Goal: Transaction & Acquisition: Purchase product/service

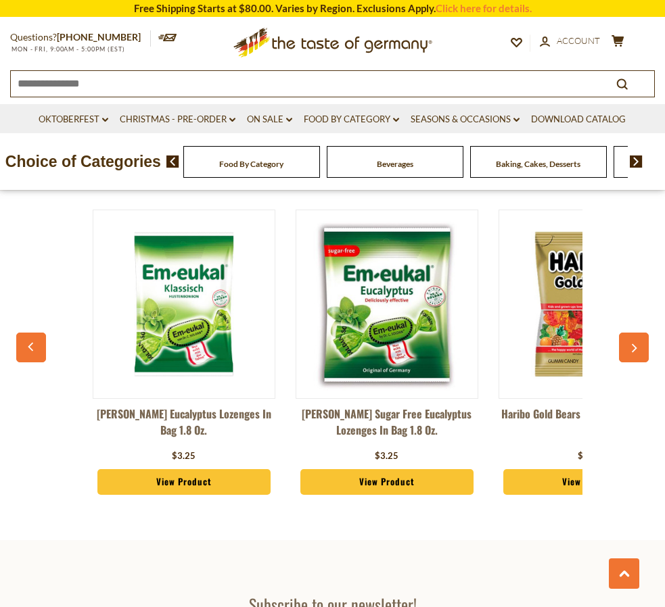
scroll to position [4650, 0]
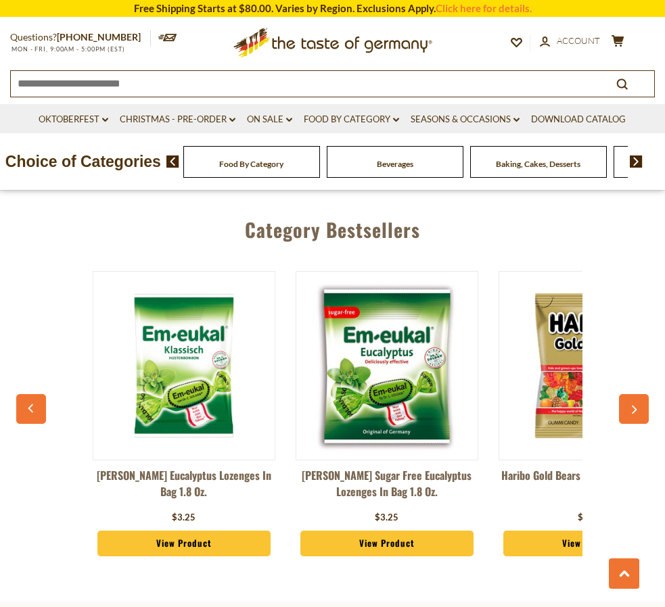
click at [622, 394] on button "button" at bounding box center [634, 409] width 30 height 30
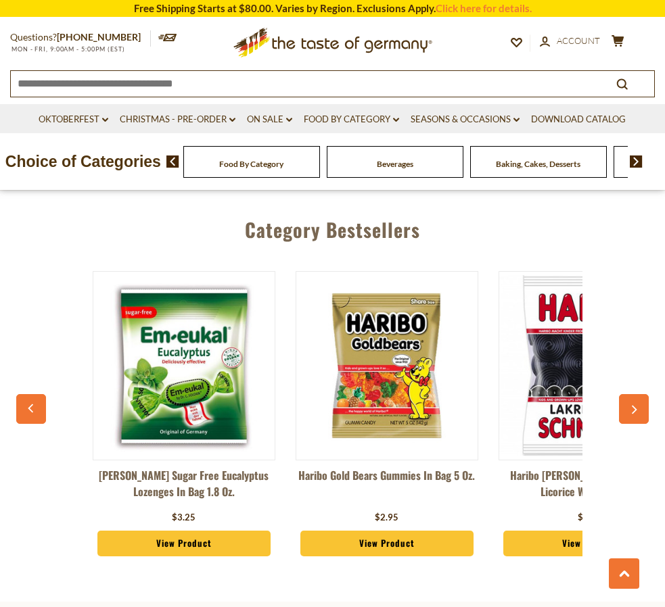
click at [625, 394] on button "button" at bounding box center [634, 409] width 30 height 30
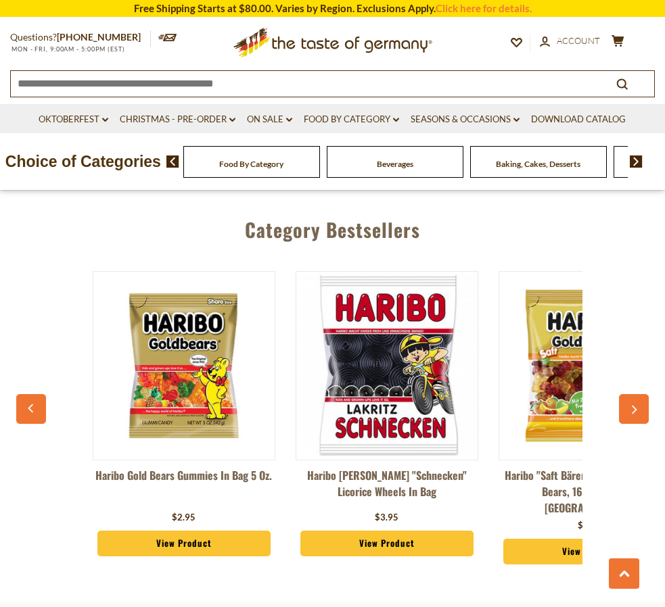
click at [625, 394] on button "button" at bounding box center [634, 409] width 30 height 30
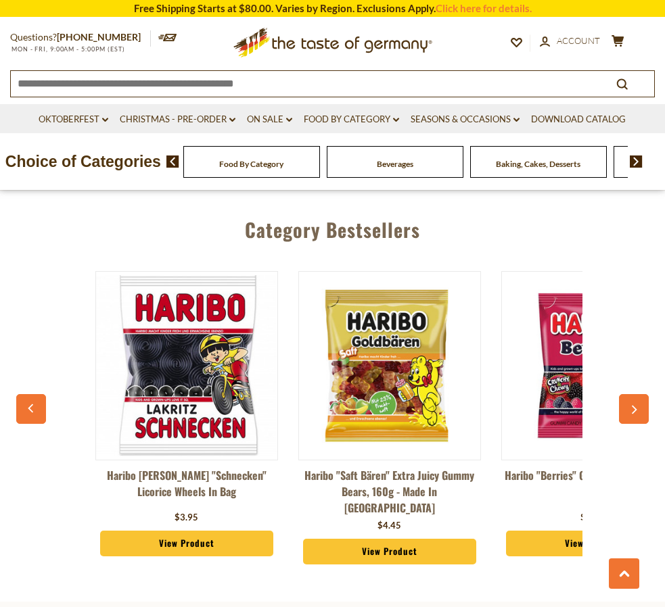
scroll to position [0, 609]
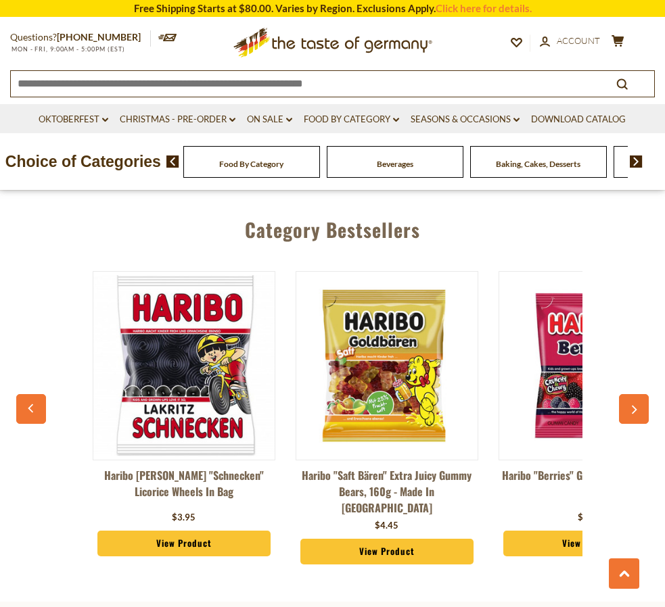
drag, startPoint x: 624, startPoint y: 367, endPoint x: 644, endPoint y: 371, distance: 19.9
click at [644, 394] on button "button" at bounding box center [634, 409] width 30 height 30
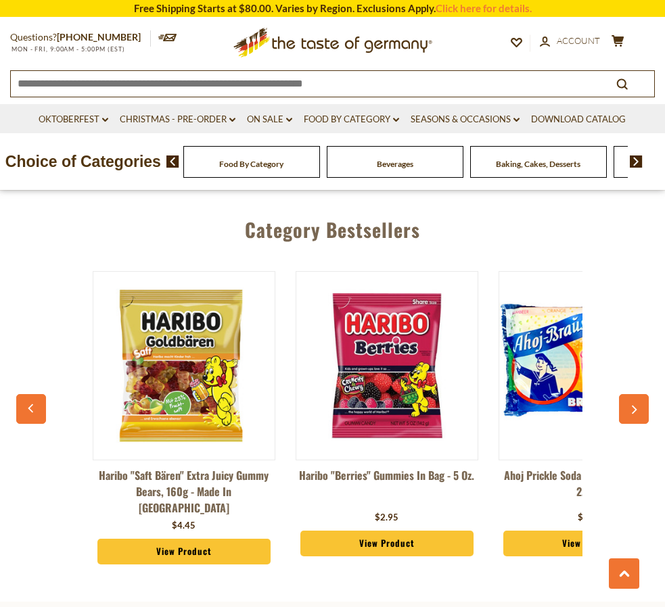
click at [644, 394] on button "button" at bounding box center [634, 409] width 30 height 30
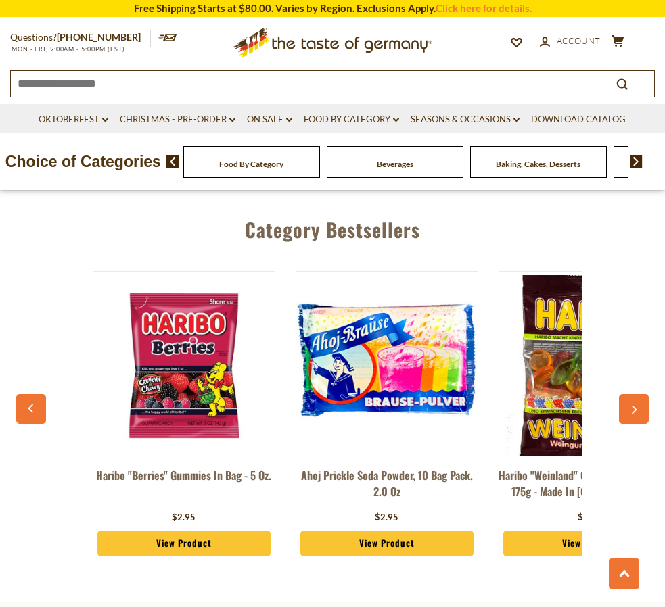
click at [644, 394] on button "button" at bounding box center [634, 409] width 30 height 30
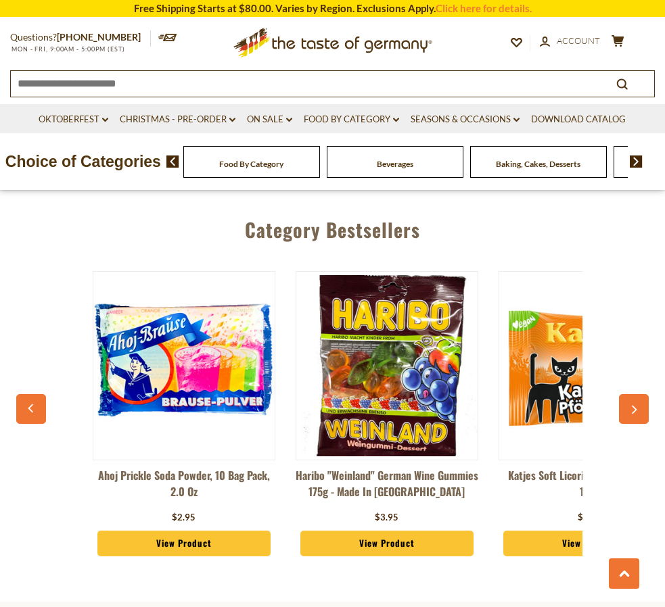
click at [644, 394] on button "button" at bounding box center [634, 409] width 30 height 30
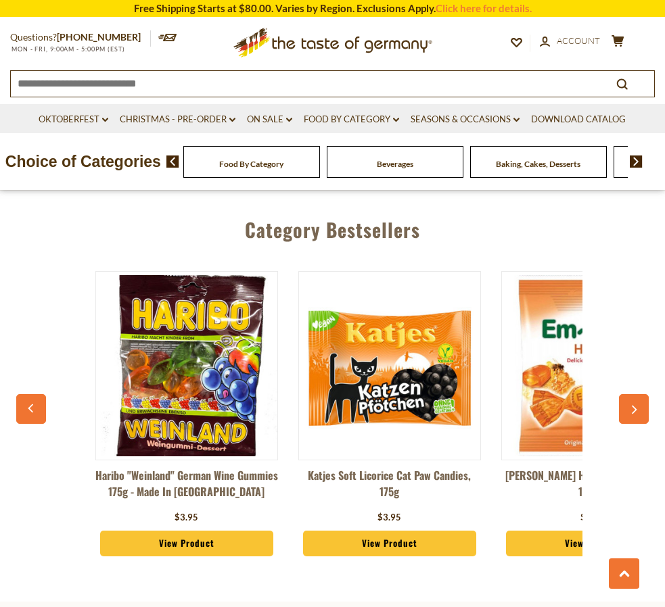
scroll to position [0, 1420]
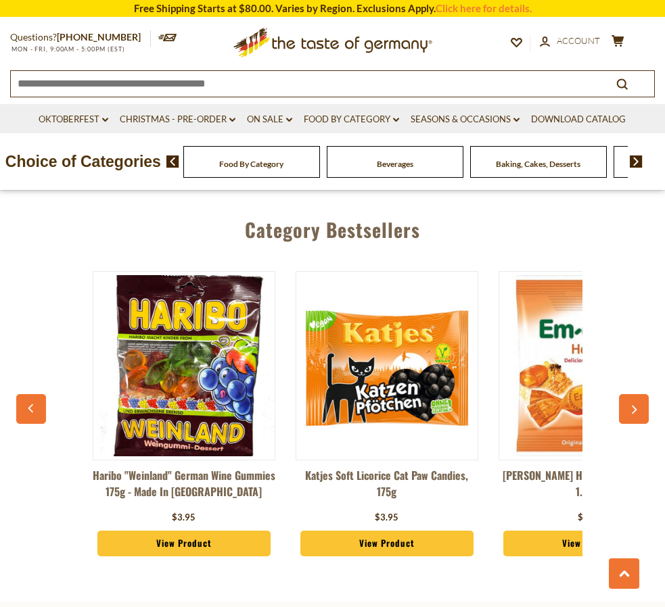
click at [642, 394] on button "button" at bounding box center [634, 409] width 30 height 30
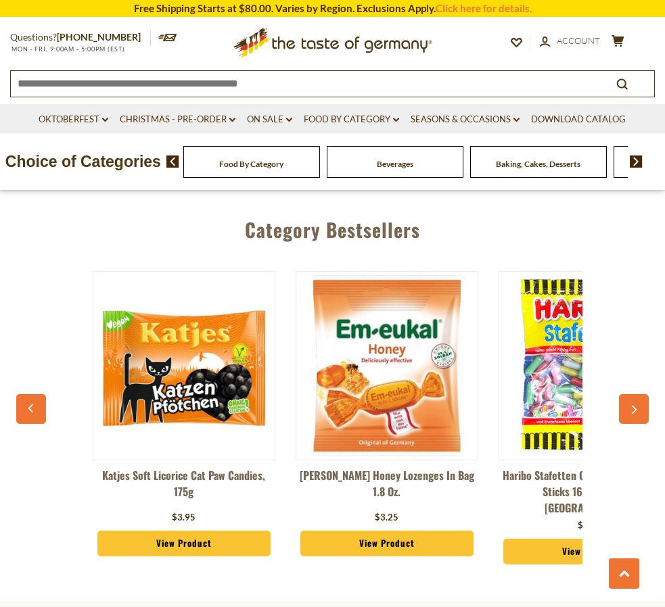
click at [641, 394] on button "button" at bounding box center [634, 409] width 30 height 30
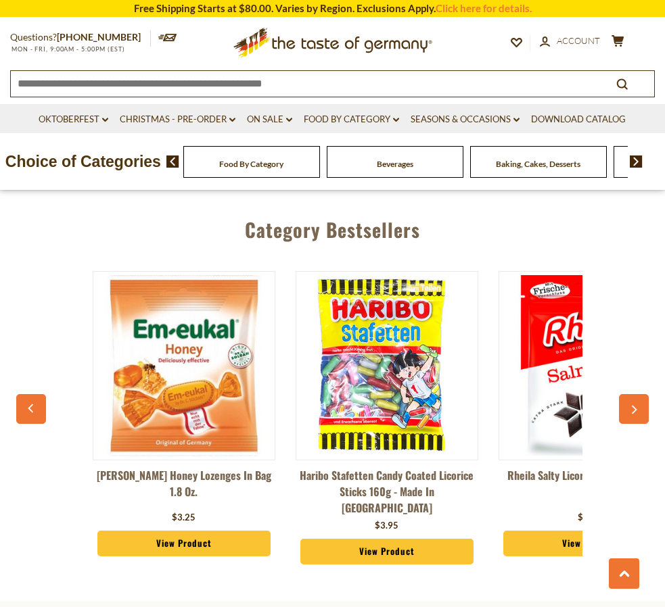
click at [641, 394] on button "button" at bounding box center [634, 409] width 30 height 30
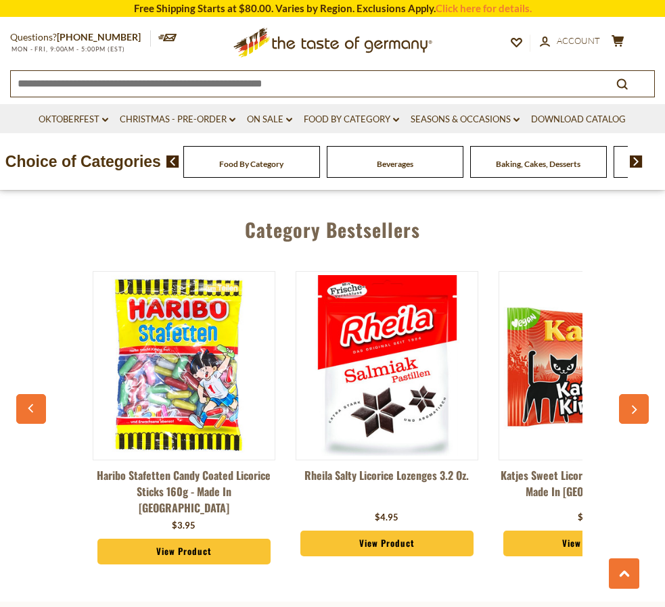
click at [641, 394] on button "button" at bounding box center [634, 409] width 30 height 30
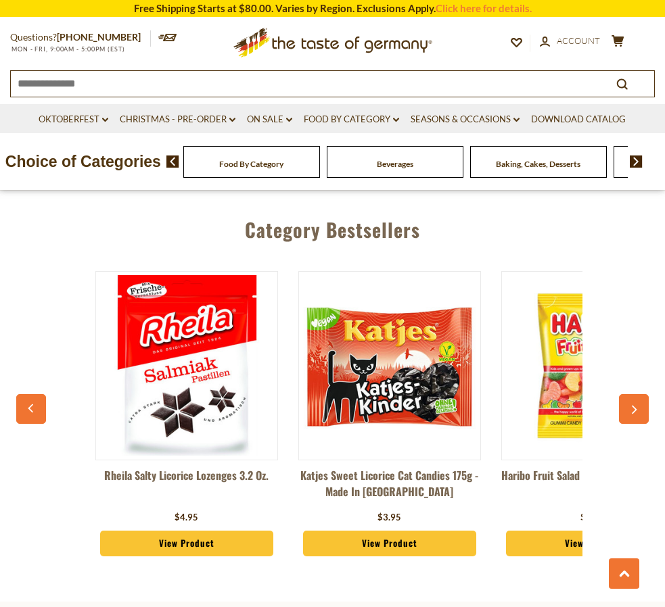
scroll to position [0, 2232]
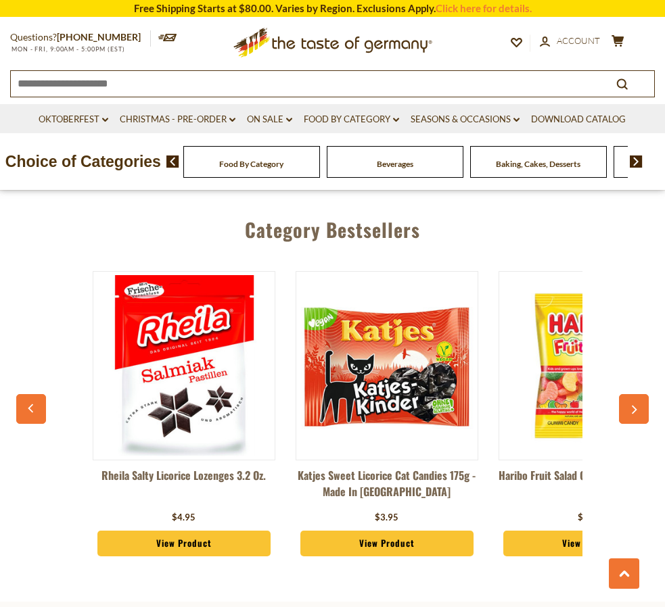
click at [633, 389] on div "Dr. Soldan Eucalyptus Lozenges in Bag 1.8 oz. $3.25 View Product Dr. Soldan Sug…" at bounding box center [332, 421] width 625 height 334
click at [631, 394] on button "button" at bounding box center [634, 409] width 30 height 30
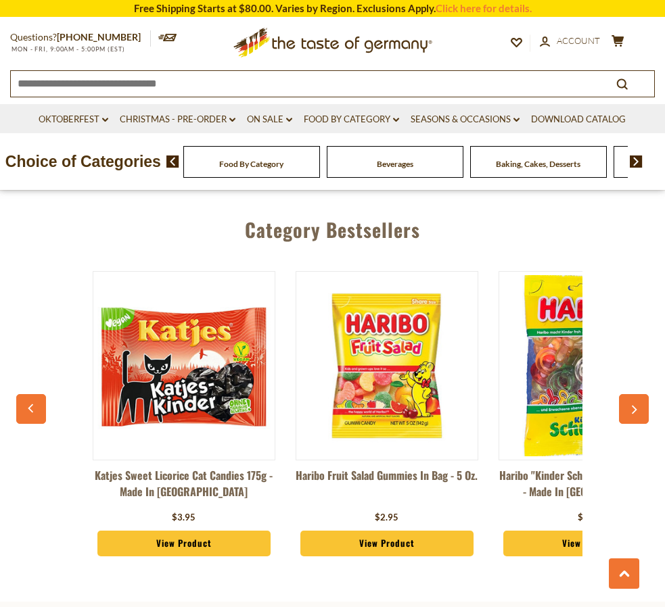
click at [631, 394] on button "button" at bounding box center [634, 409] width 30 height 30
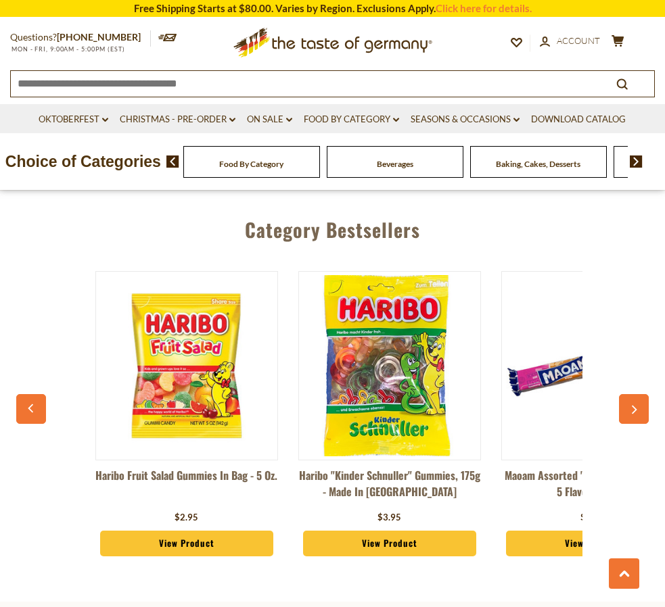
click at [631, 394] on button "button" at bounding box center [634, 409] width 30 height 30
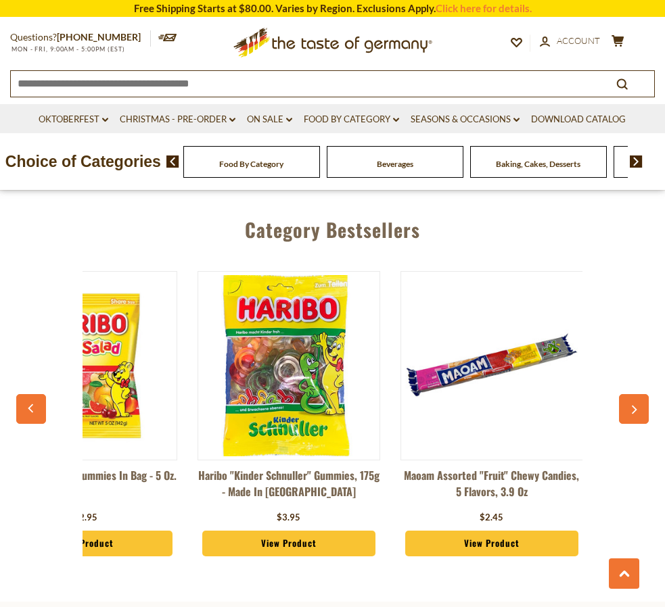
scroll to position [0, 2747]
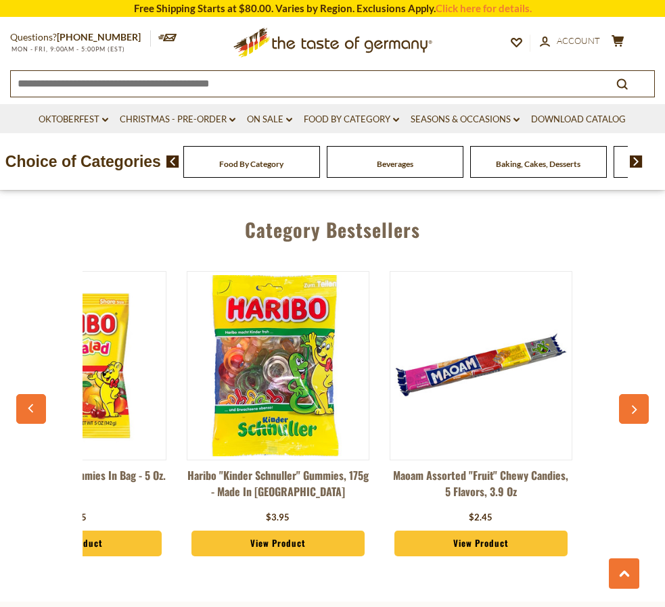
click at [631, 394] on button "button" at bounding box center [634, 409] width 30 height 30
click at [634, 406] on icon "button" at bounding box center [633, 410] width 9 height 9
click at [561, 168] on span "Baking, Cakes, Desserts" at bounding box center [538, 164] width 85 height 10
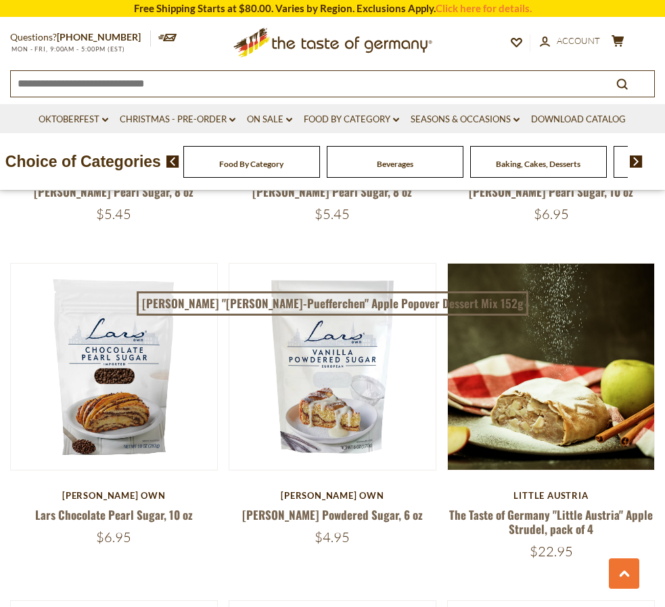
scroll to position [2985, 0]
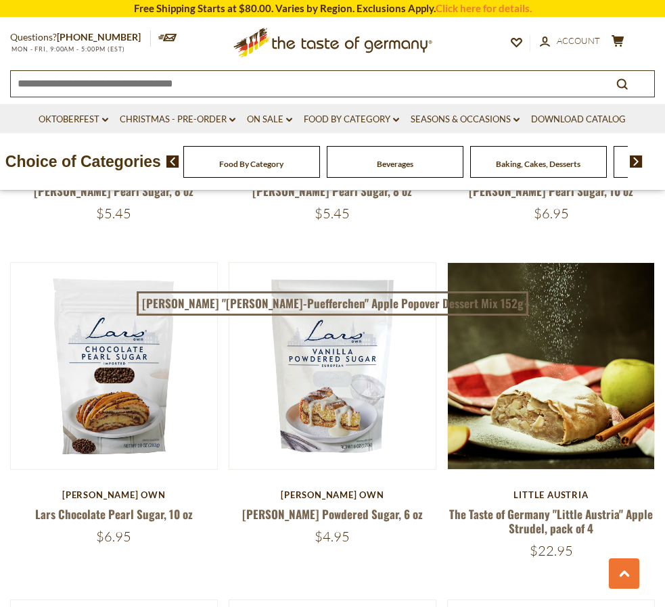
drag, startPoint x: 234, startPoint y: 508, endPoint x: 237, endPoint y: 519, distance: 11.8
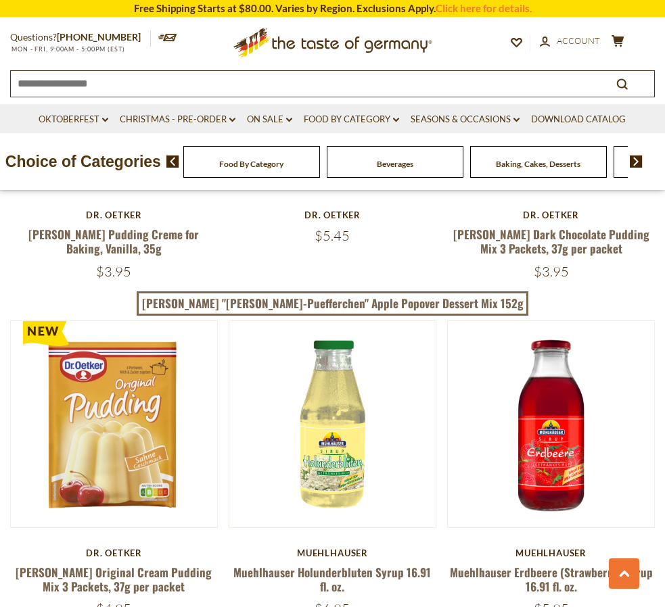
scroll to position [3942, 0]
